Goal: Task Accomplishment & Management: Use online tool/utility

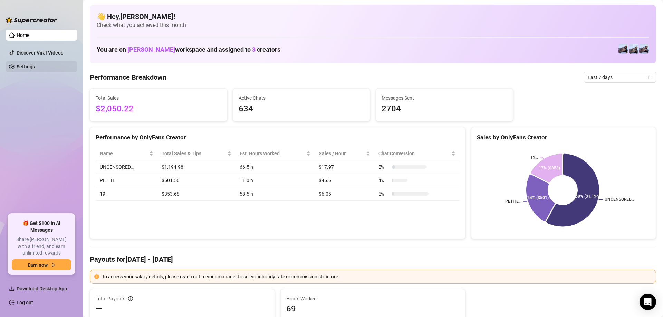
click at [35, 67] on link "Settings" at bounding box center [26, 67] width 18 height 6
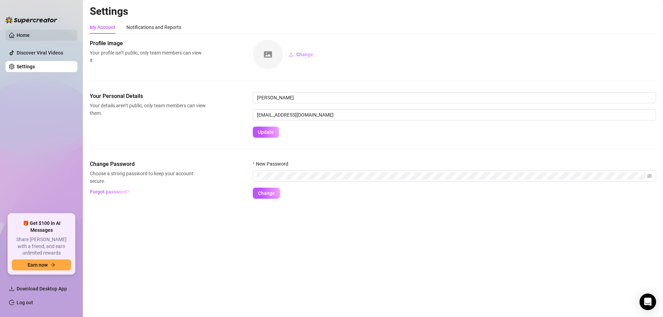
click at [29, 36] on link "Home" at bounding box center [23, 35] width 13 height 6
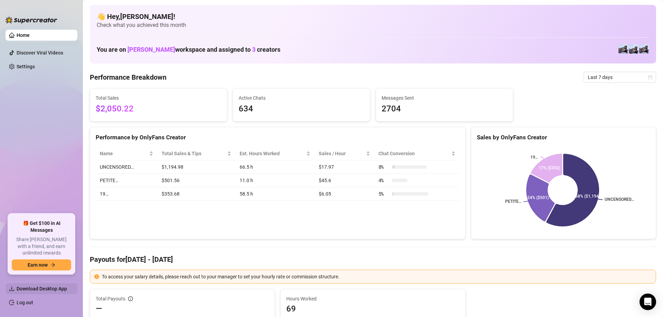
click at [53, 286] on span "Download Desktop App" at bounding box center [42, 289] width 50 height 6
